Goal: Transaction & Acquisition: Purchase product/service

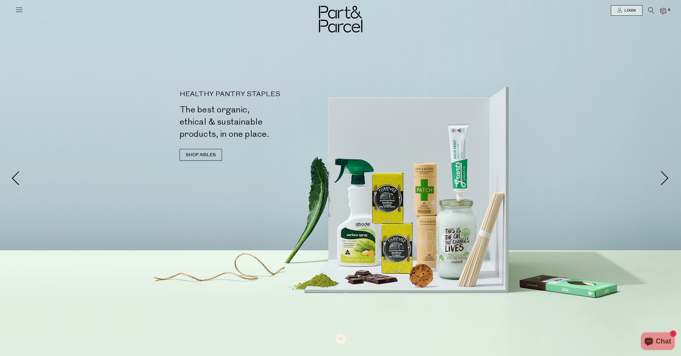
click at [666, 11] on span "6" at bounding box center [668, 10] width 5 height 5
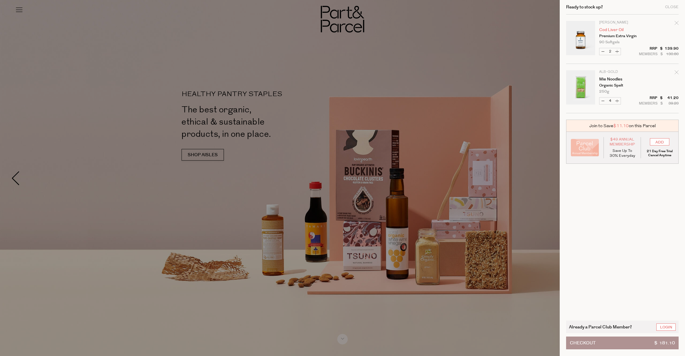
click at [612, 28] on link "Cod Liver Oil" at bounding box center [621, 30] width 45 height 4
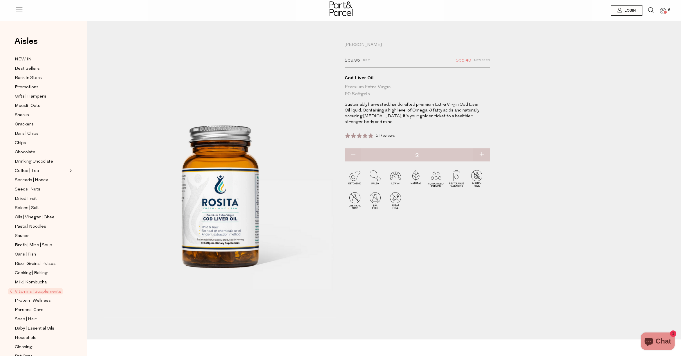
click at [652, 11] on icon at bounding box center [651, 10] width 6 height 6
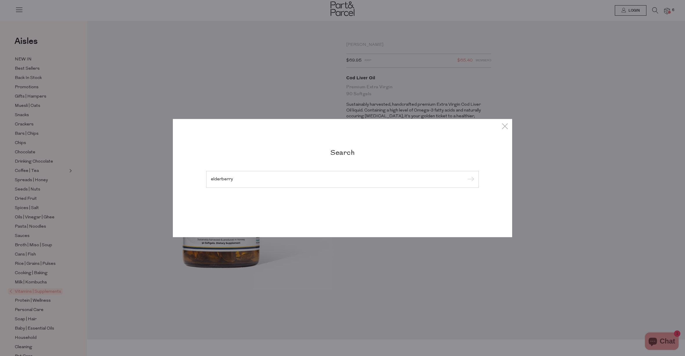
type input "elderberry"
click at [470, 180] on input "submit" at bounding box center [470, 179] width 9 height 9
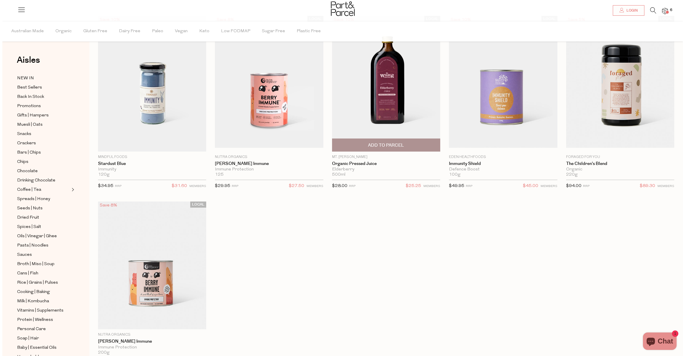
scroll to position [7, 0]
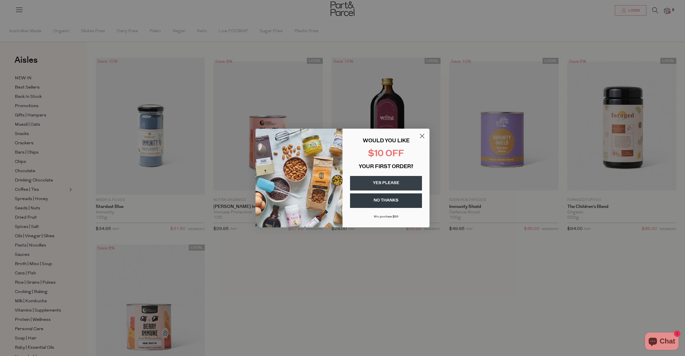
click at [422, 136] on icon "Close dialog" at bounding box center [422, 136] width 4 height 4
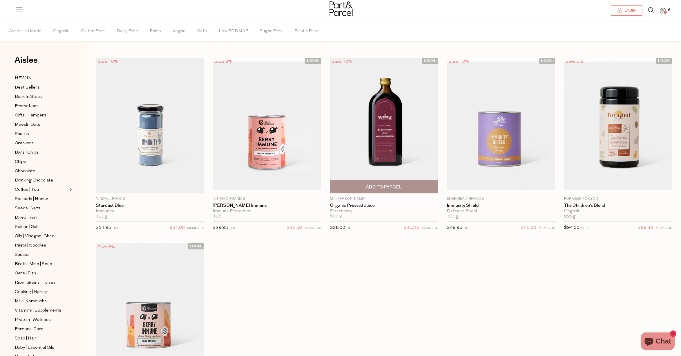
click at [385, 188] on span "Add To Parcel" at bounding box center [384, 187] width 36 height 6
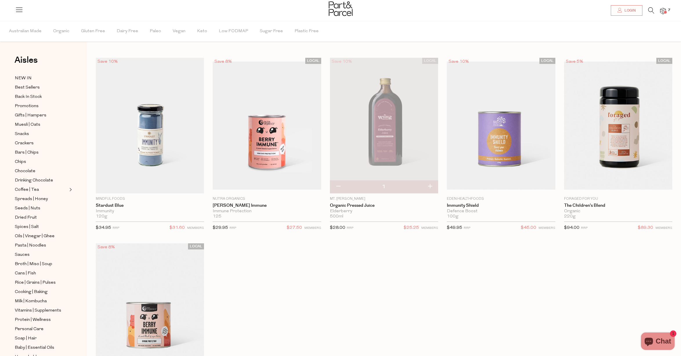
click at [651, 10] on icon at bounding box center [651, 10] width 6 height 6
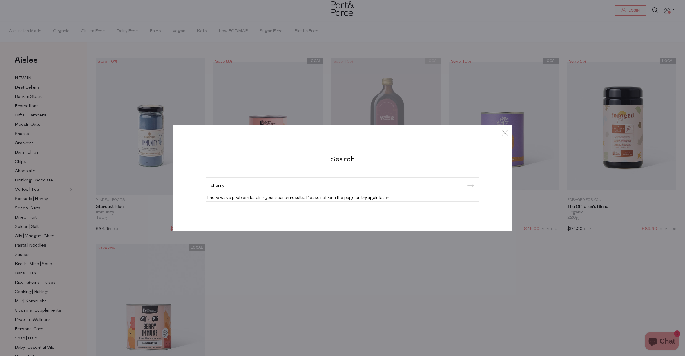
type input "cherry"
click at [470, 186] on input "submit" at bounding box center [470, 186] width 9 height 9
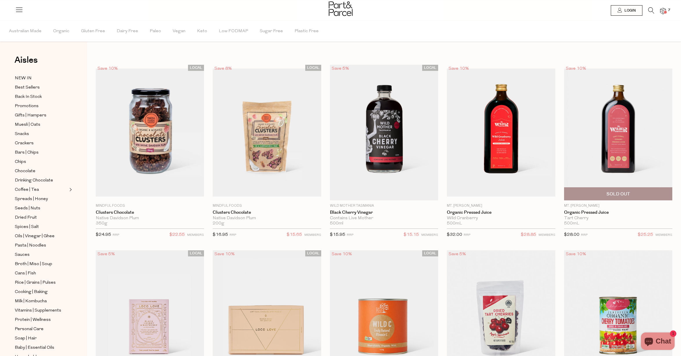
click at [631, 123] on img at bounding box center [618, 132] width 108 height 128
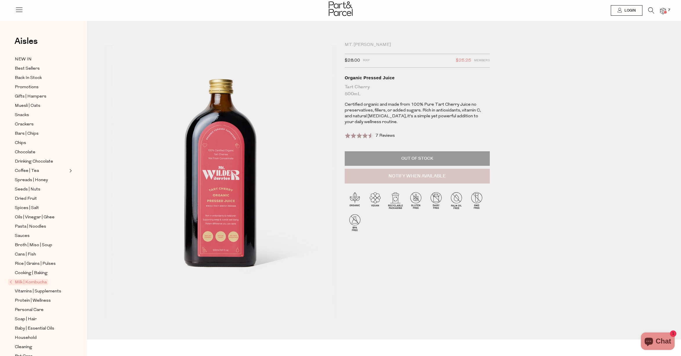
click at [472, 174] on button "Notify When Available" at bounding box center [417, 176] width 145 height 15
type input "Notify when available"
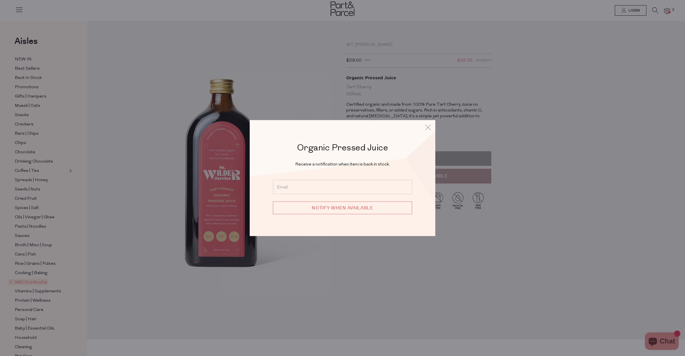
click at [392, 192] on input "email" at bounding box center [342, 187] width 139 height 14
type input "brinlee@gmail.com"
click at [374, 210] on input "Notify when available" at bounding box center [342, 207] width 139 height 13
type input "We will be in touch"
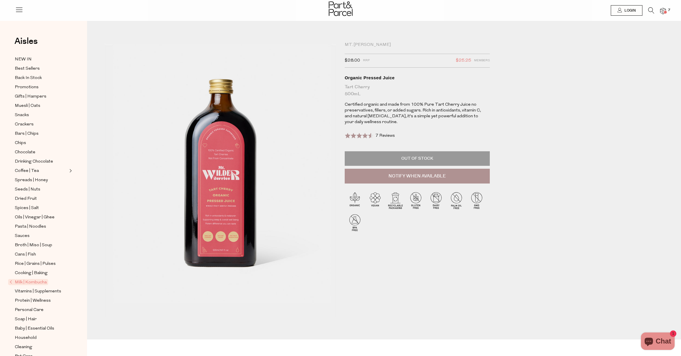
click at [653, 11] on icon at bounding box center [651, 10] width 6 height 6
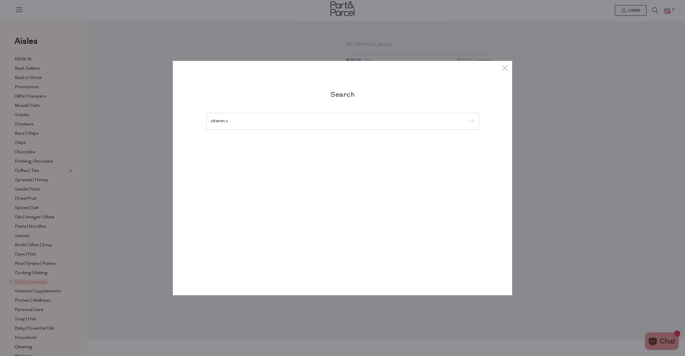
type input "vitamin c"
click at [470, 122] on input "submit" at bounding box center [470, 121] width 9 height 9
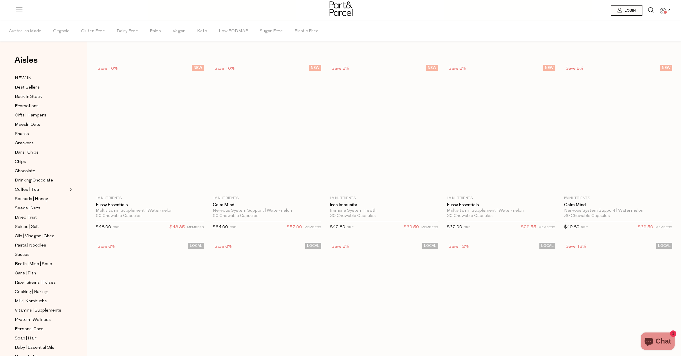
type input "2"
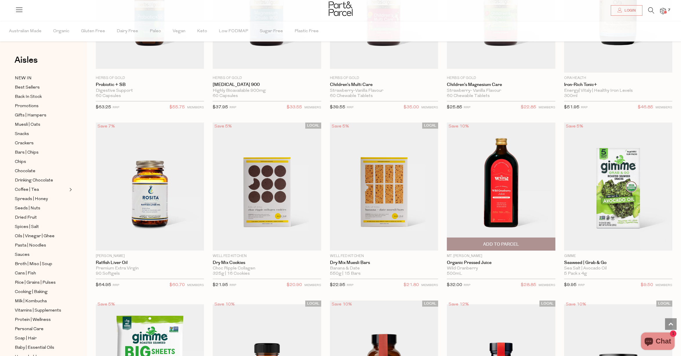
scroll to position [575, 0]
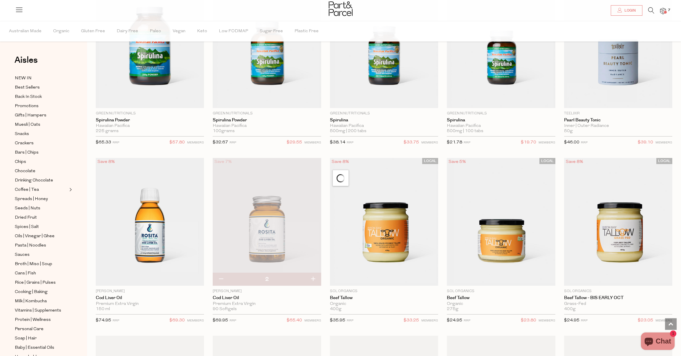
scroll to position [1796, 0]
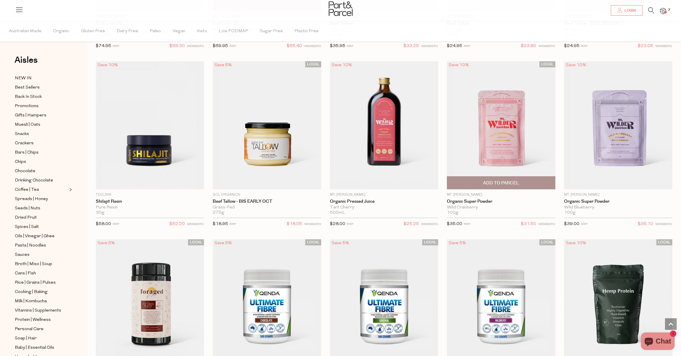
click at [515, 132] on img at bounding box center [501, 125] width 108 height 128
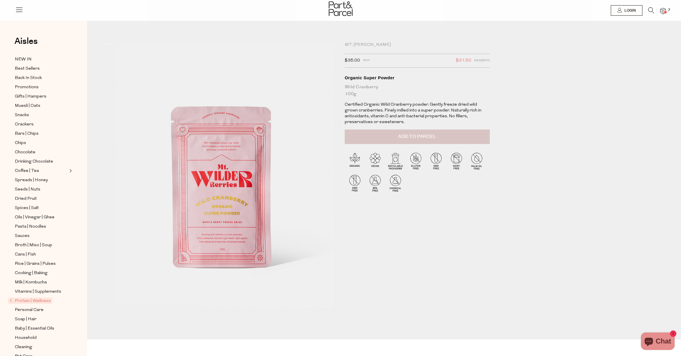
click at [443, 138] on button "Add to Parcel" at bounding box center [417, 136] width 145 height 15
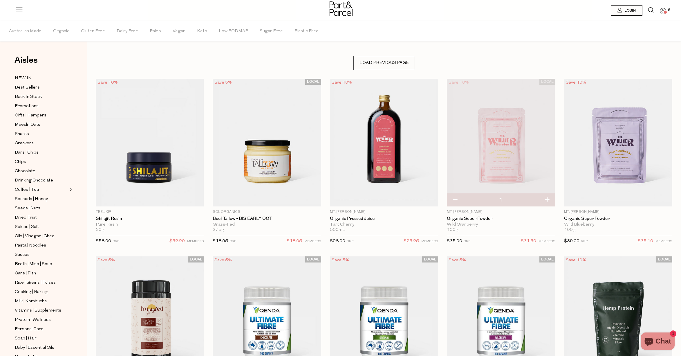
click at [651, 11] on icon at bounding box center [651, 10] width 6 height 6
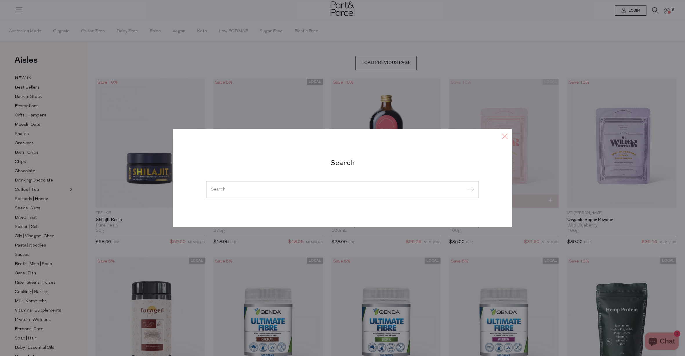
click at [507, 133] on icon at bounding box center [505, 136] width 9 height 8
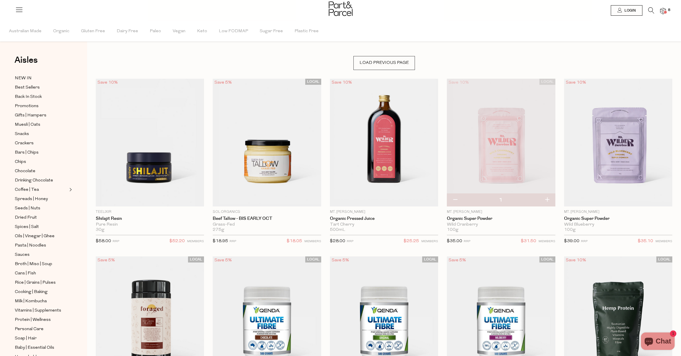
click at [504, 135] on img at bounding box center [501, 143] width 108 height 128
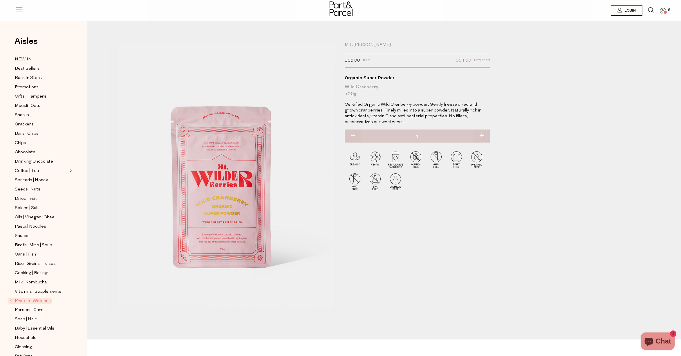
click at [652, 9] on icon at bounding box center [651, 10] width 6 height 6
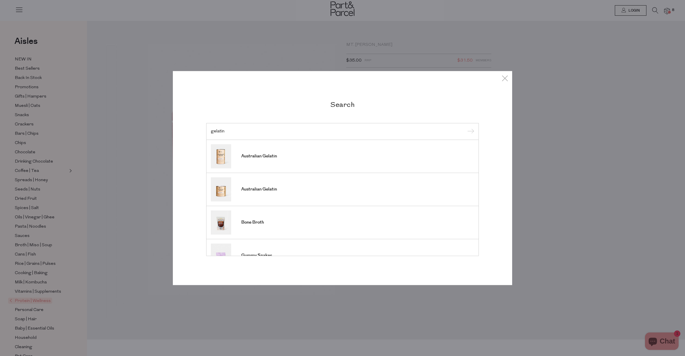
type input "gelatin"
click at [470, 132] on input "submit" at bounding box center [470, 131] width 9 height 9
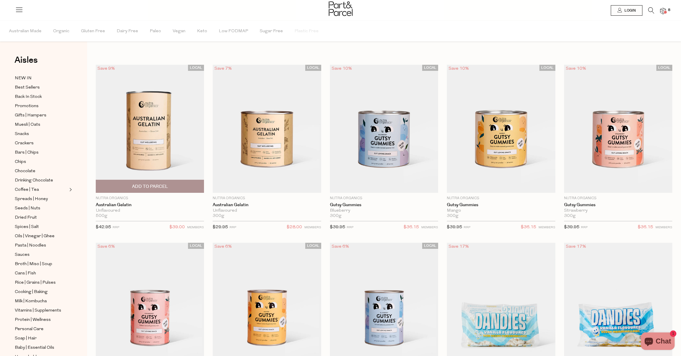
click at [163, 187] on span "Add To Parcel" at bounding box center [150, 186] width 36 height 6
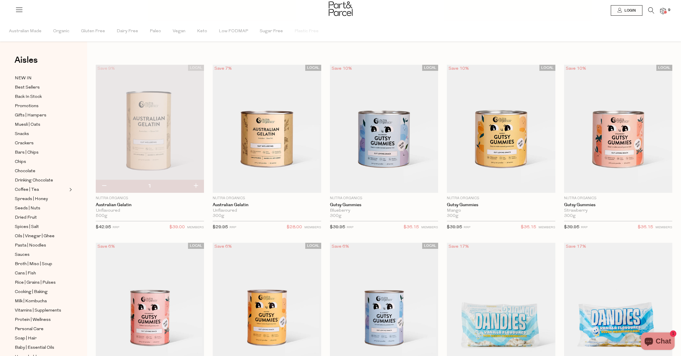
click at [663, 12] on img at bounding box center [663, 11] width 6 height 7
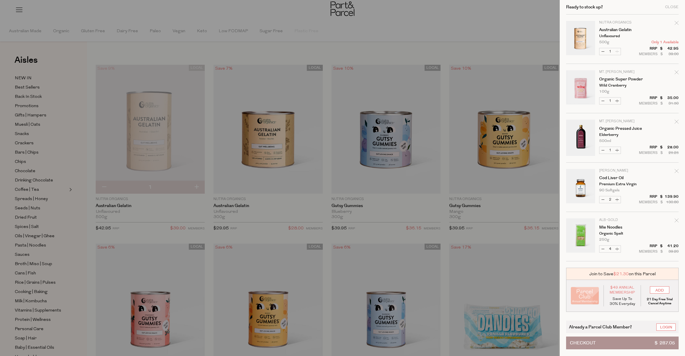
click at [665, 300] on p "21 Day Free Trial Cancel Anytime" at bounding box center [659, 301] width 29 height 8
click at [281, 232] on div at bounding box center [342, 178] width 685 height 356
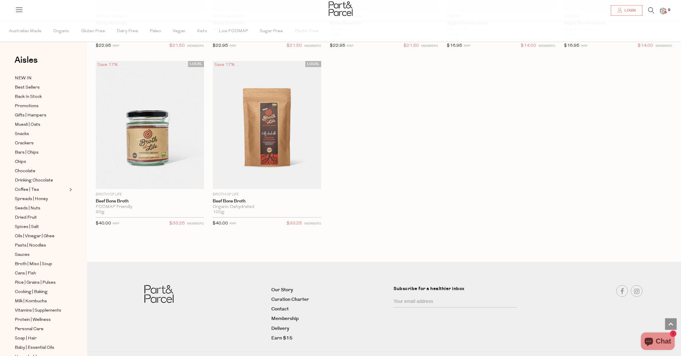
scroll to position [370, 0]
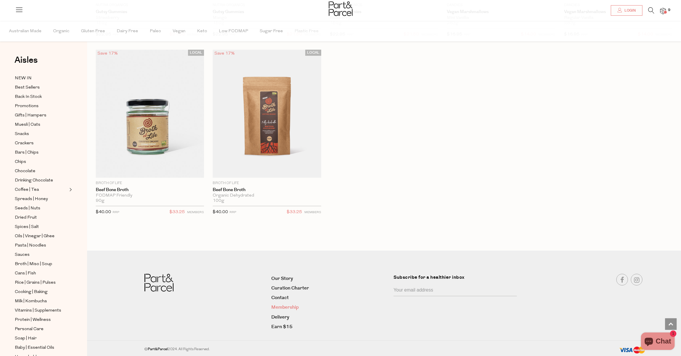
click at [288, 306] on link "Membership" at bounding box center [330, 307] width 118 height 8
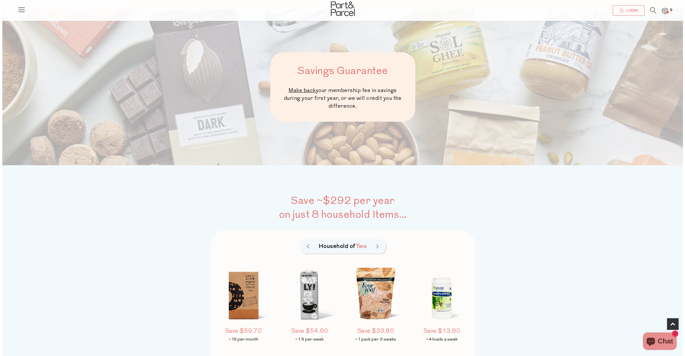
scroll to position [283, 0]
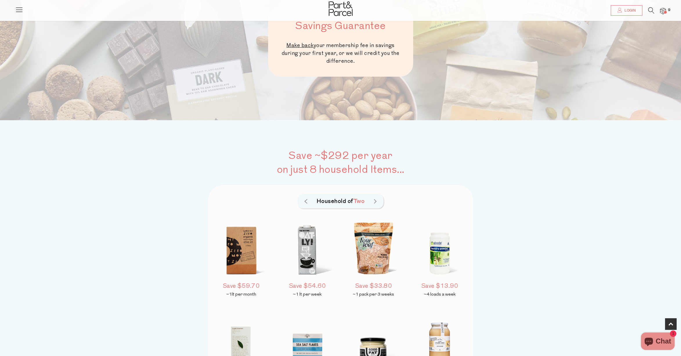
click at [648, 10] on icon at bounding box center [651, 10] width 6 height 6
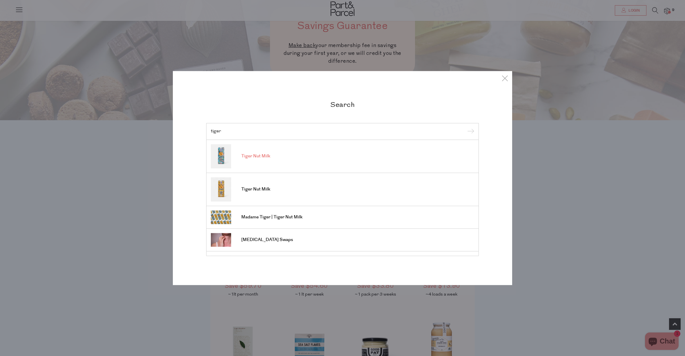
type input "tiger"
click at [262, 156] on span "Tiger Nut Milk" at bounding box center [255, 156] width 29 height 6
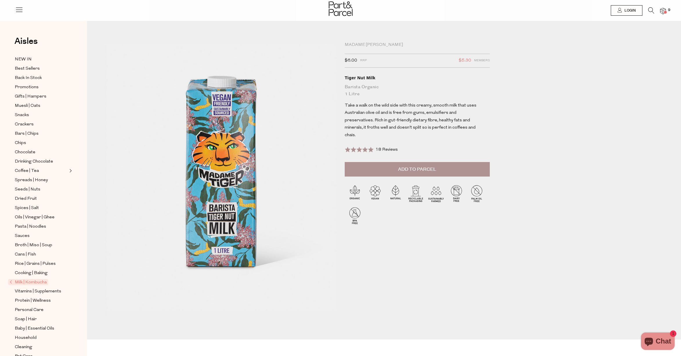
click at [661, 12] on img at bounding box center [663, 11] width 6 height 7
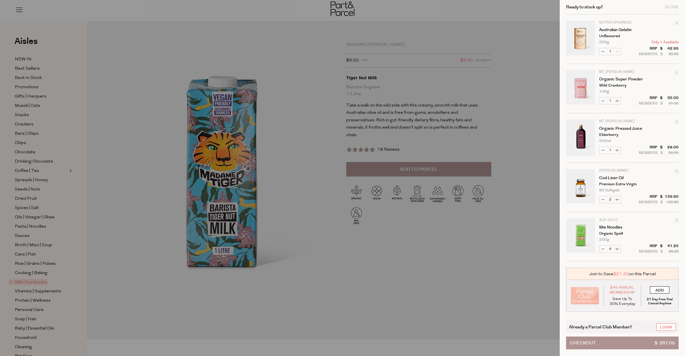
click at [657, 291] on input "ADD" at bounding box center [659, 289] width 19 height 7
type input "ADDED"
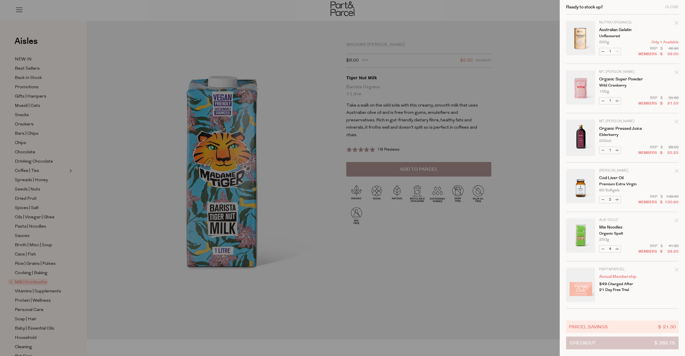
click at [633, 343] on button "Checkout $ 265.75" at bounding box center [622, 342] width 113 height 13
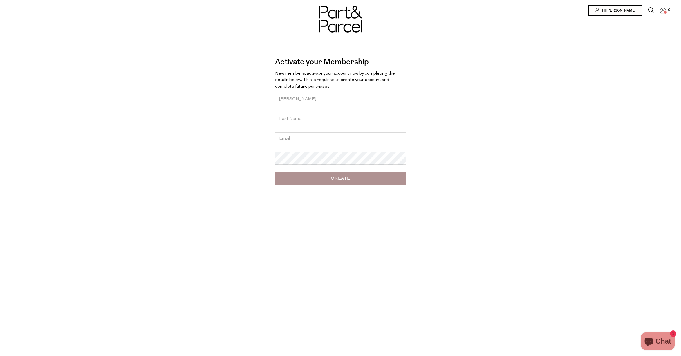
type input "Brinlee"
type input "Pickering"
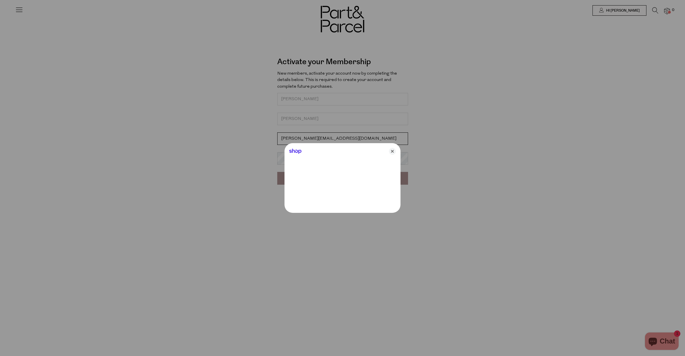
type input "brinlee@gmail.com"
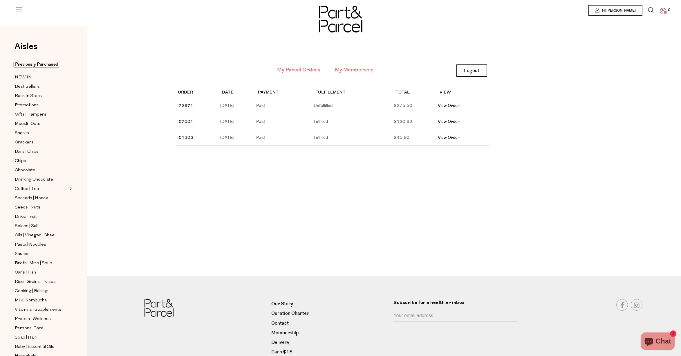
click at [366, 68] on link "My Membership" at bounding box center [354, 70] width 39 height 8
